Goal: Task Accomplishment & Management: Manage account settings

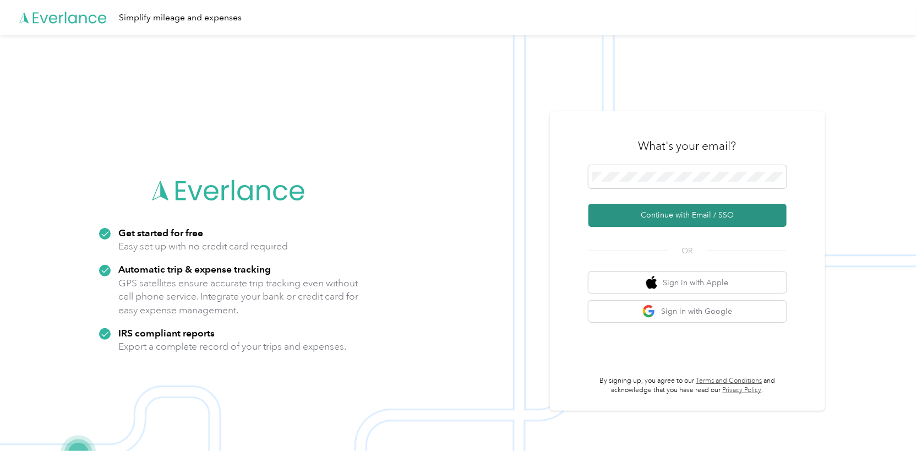
click at [679, 211] on button "Continue with Email / SSO" at bounding box center [687, 215] width 198 height 23
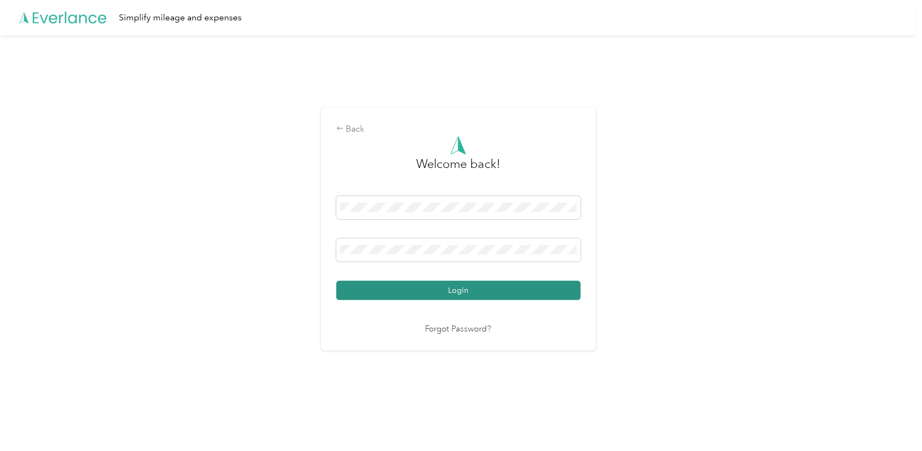
click at [460, 287] on button "Login" at bounding box center [458, 290] width 244 height 19
